Goal: Information Seeking & Learning: Learn about a topic

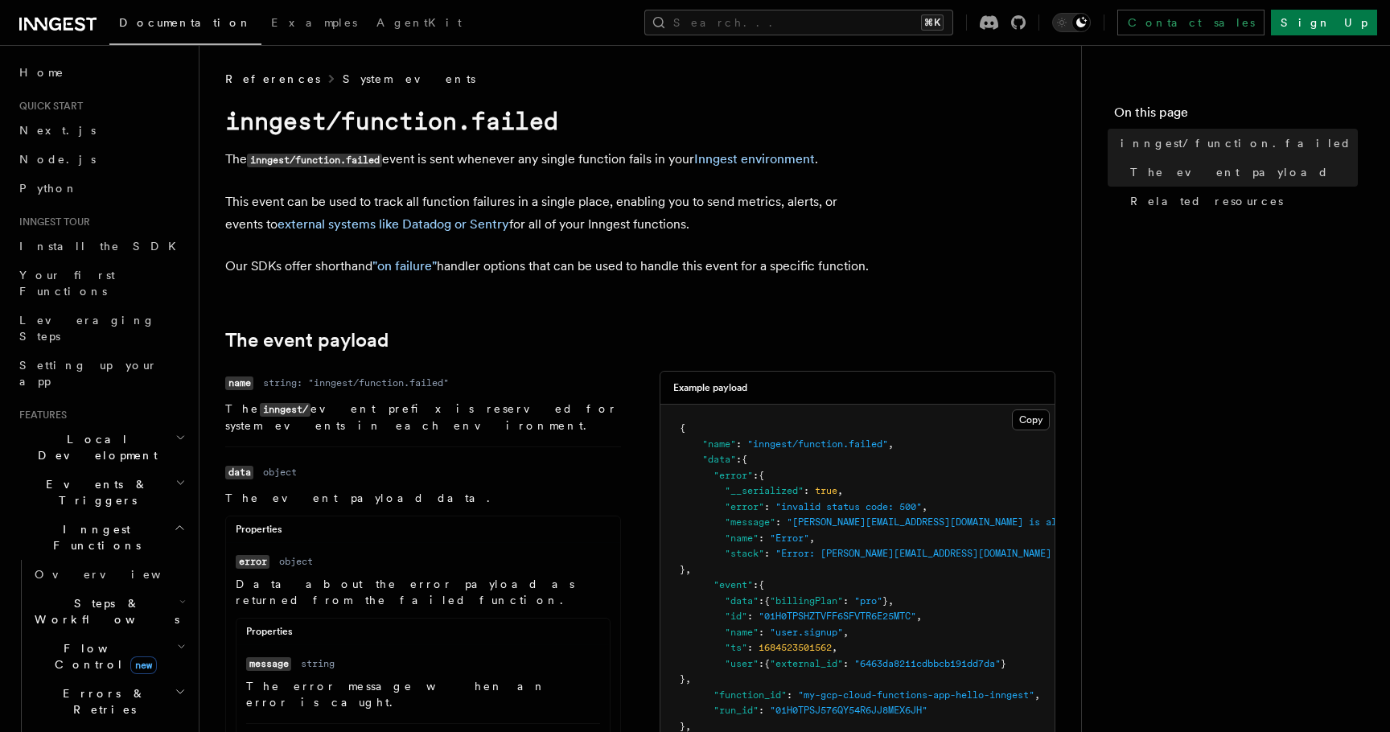
click at [343, 76] on link "System events" at bounding box center [409, 79] width 133 height 16
click at [344, 83] on link "System events" at bounding box center [409, 79] width 133 height 16
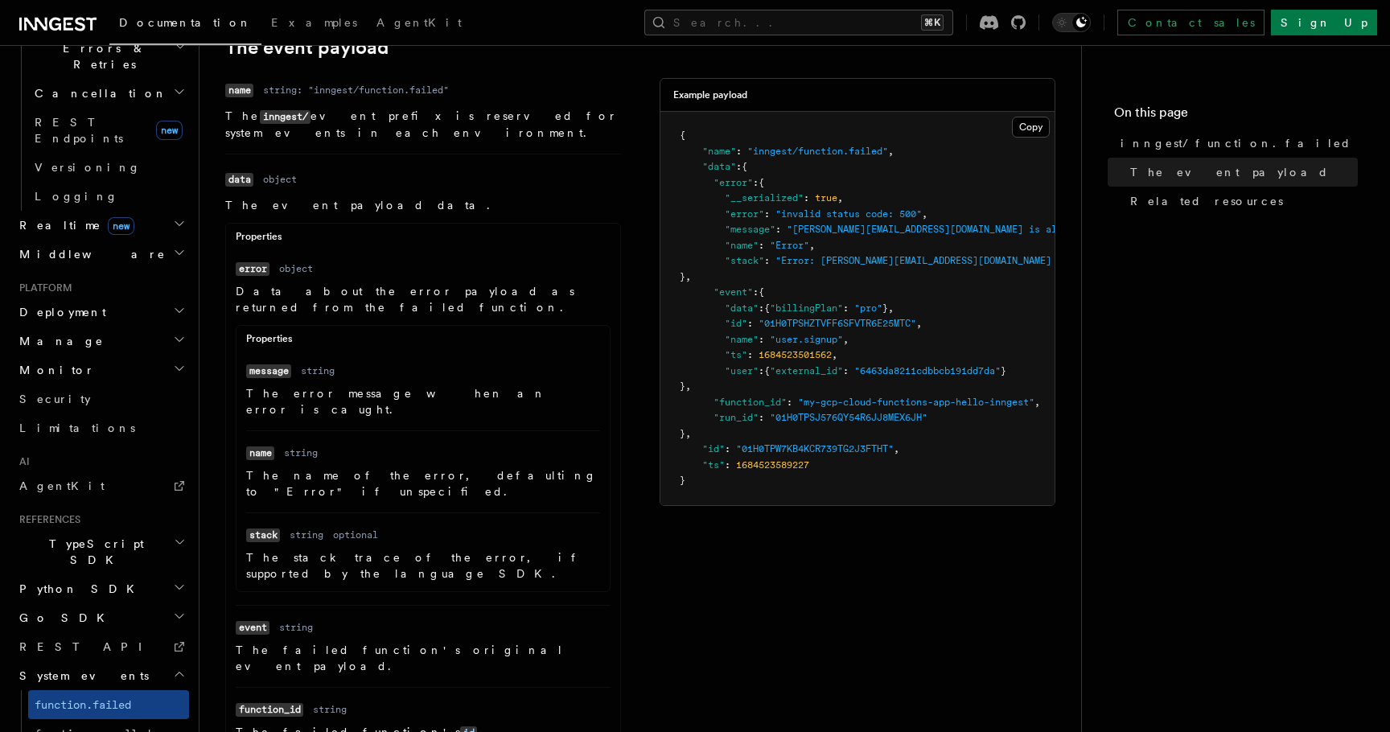
scroll to position [233, 0]
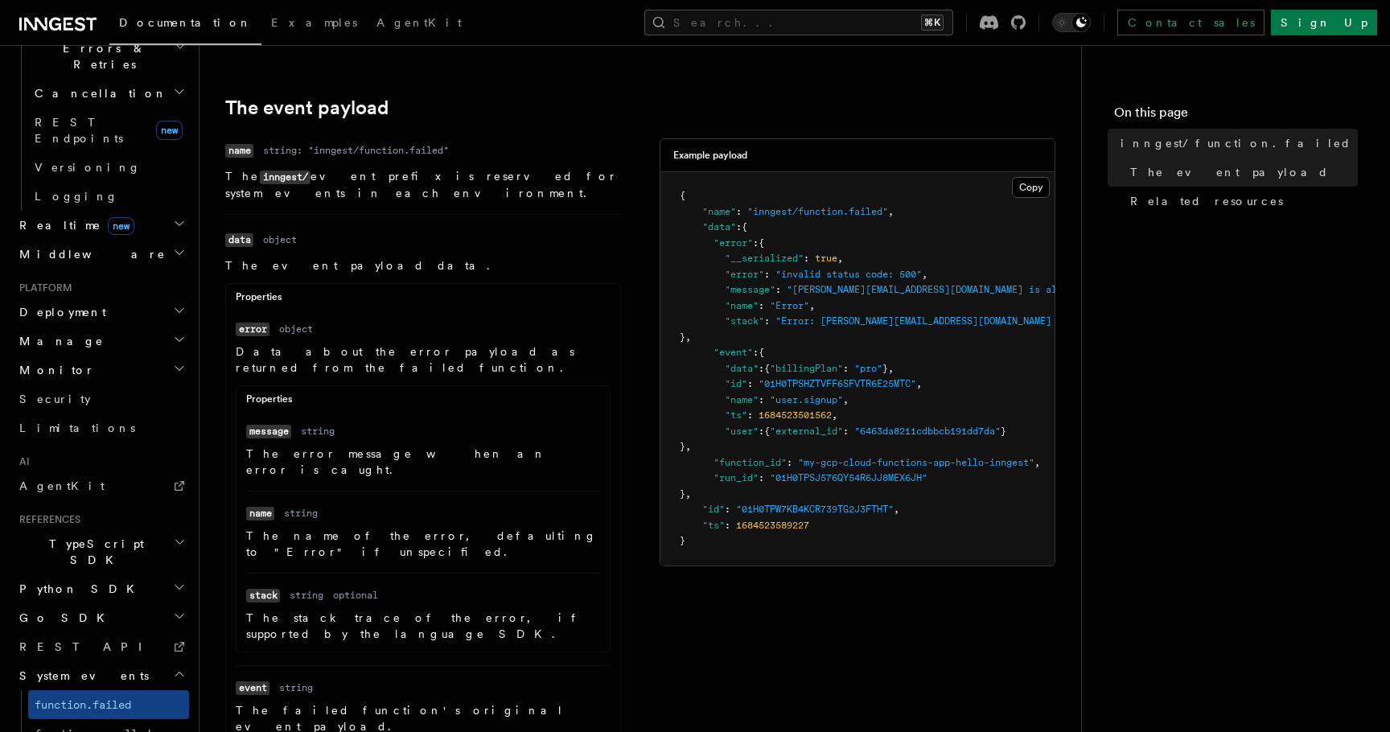
click at [587, 528] on p "The name of the error, defaulting to "Error" if unspecified." at bounding box center [423, 544] width 354 height 32
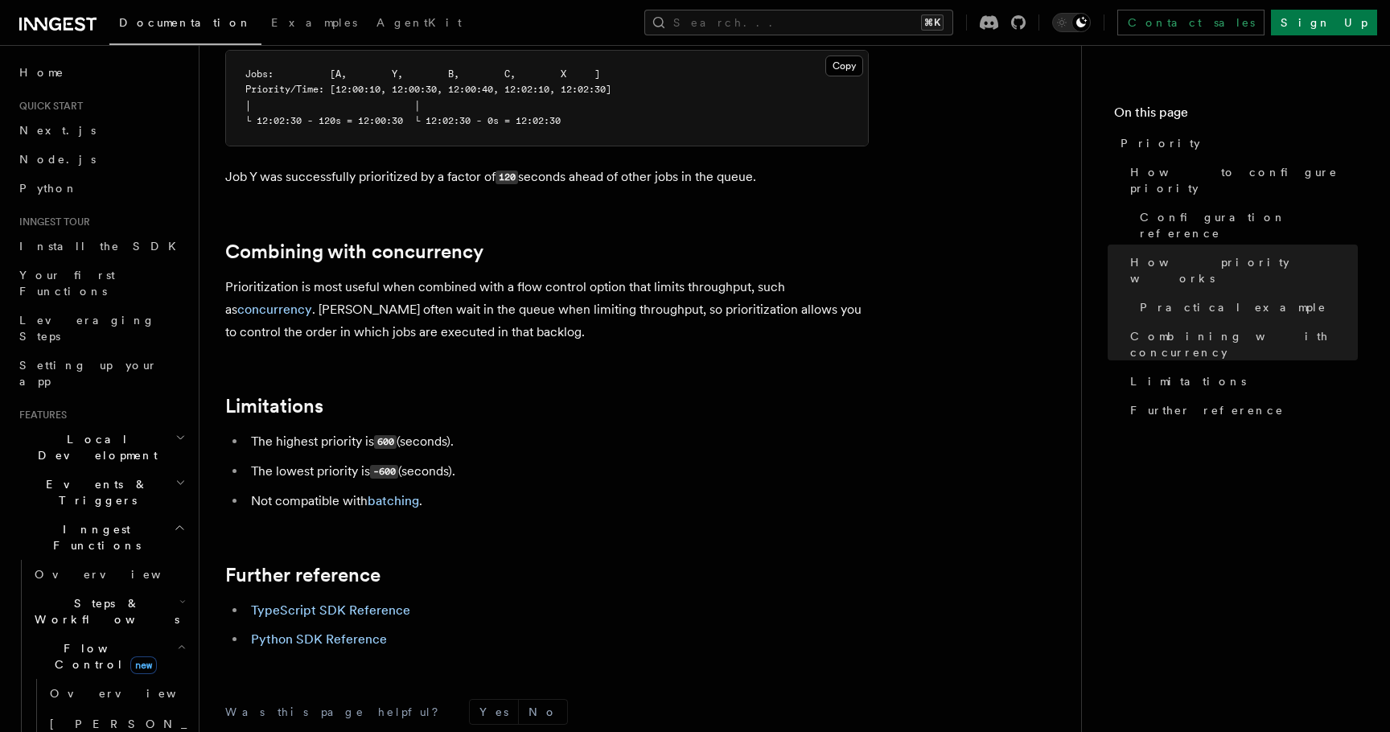
scroll to position [1465, 0]
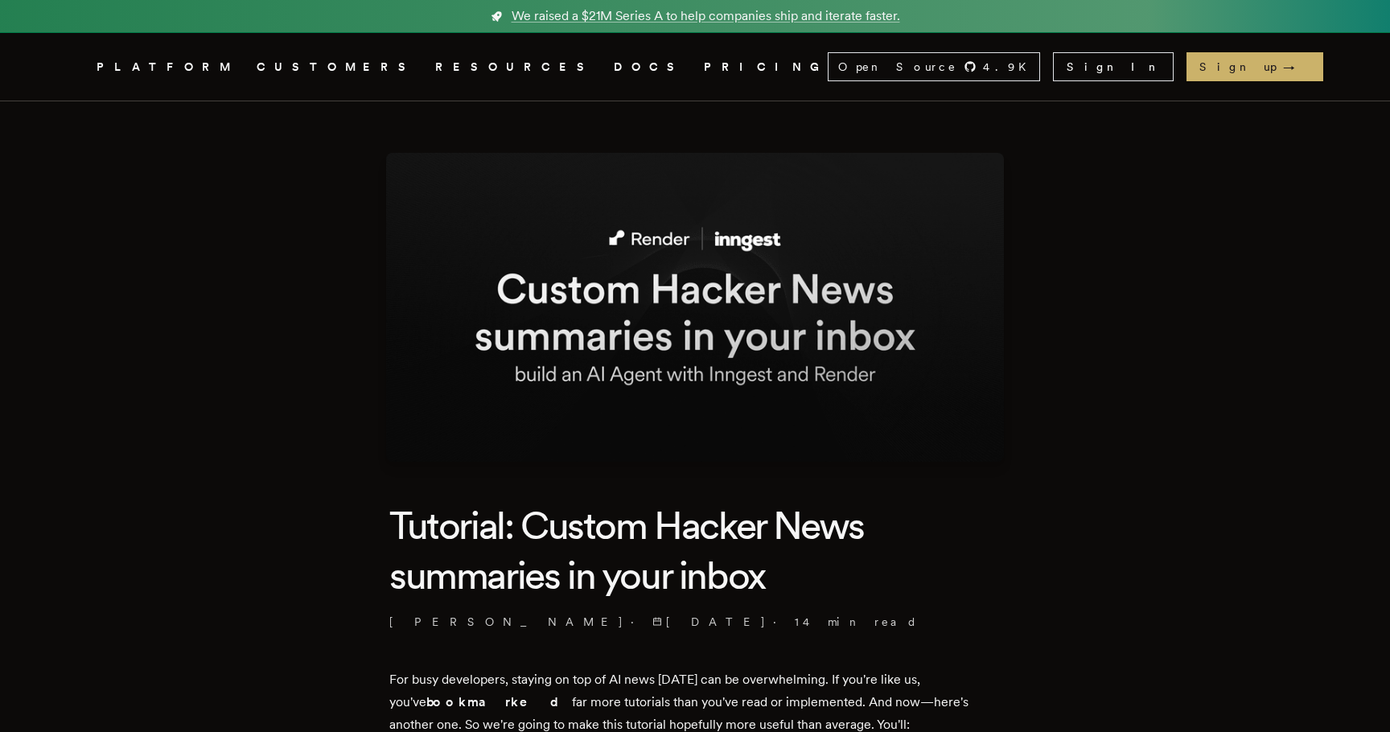
scroll to position [116, 0]
